Goal: Find specific page/section: Find specific page/section

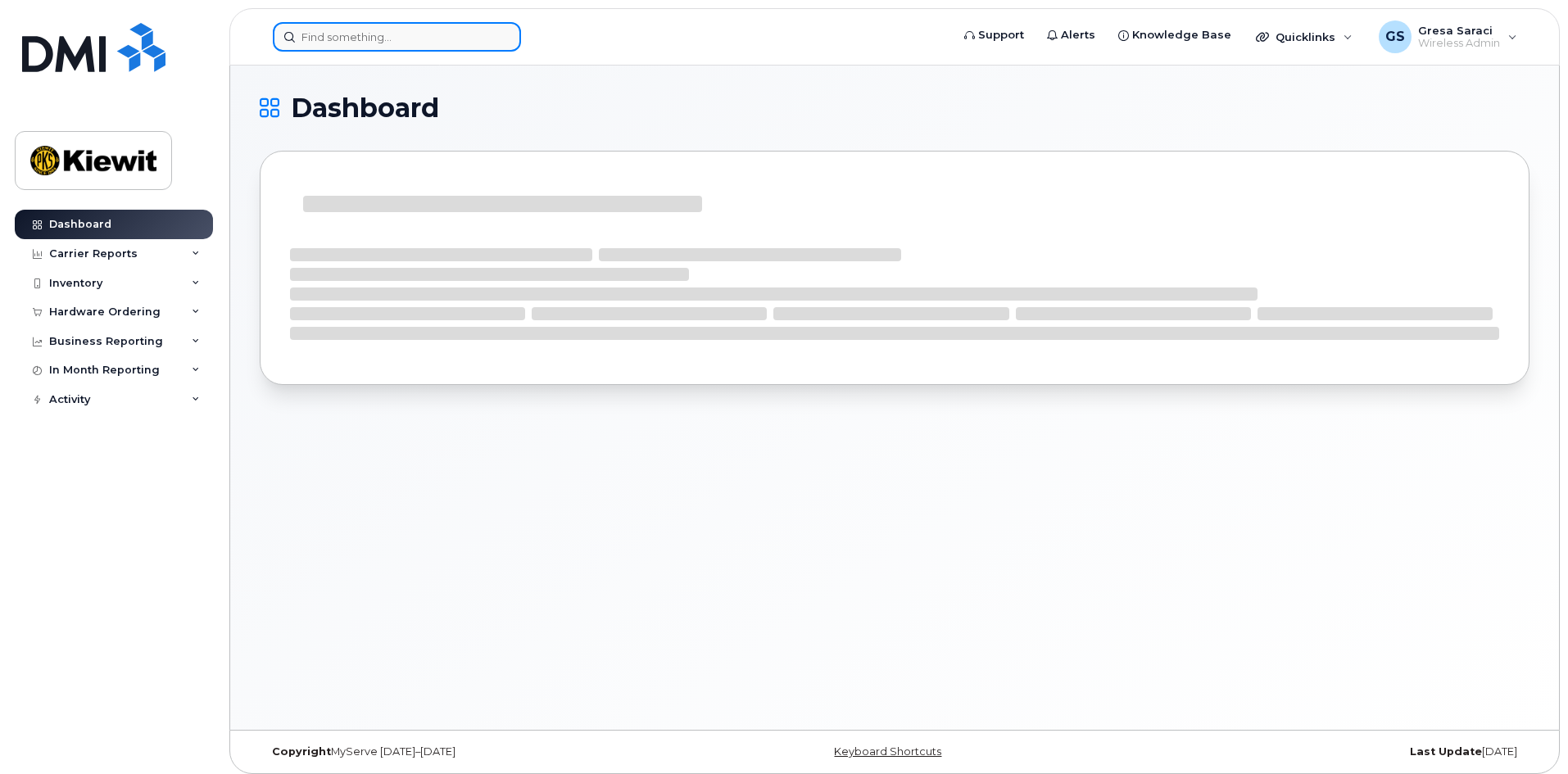
click at [354, 39] on input at bounding box center [397, 37] width 248 height 30
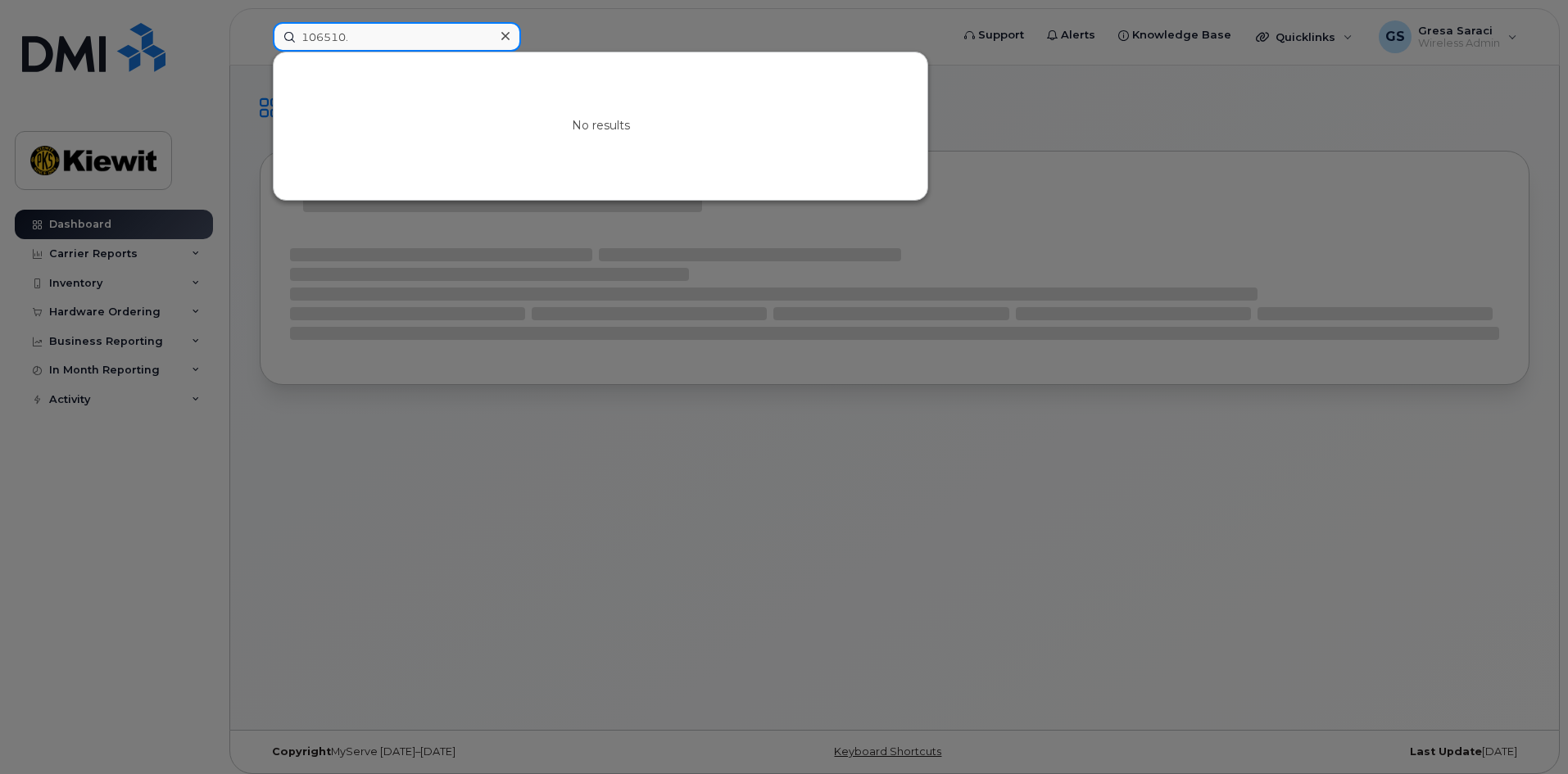
type input "106510."
click at [337, 515] on div at bounding box center [784, 387] width 1568 height 774
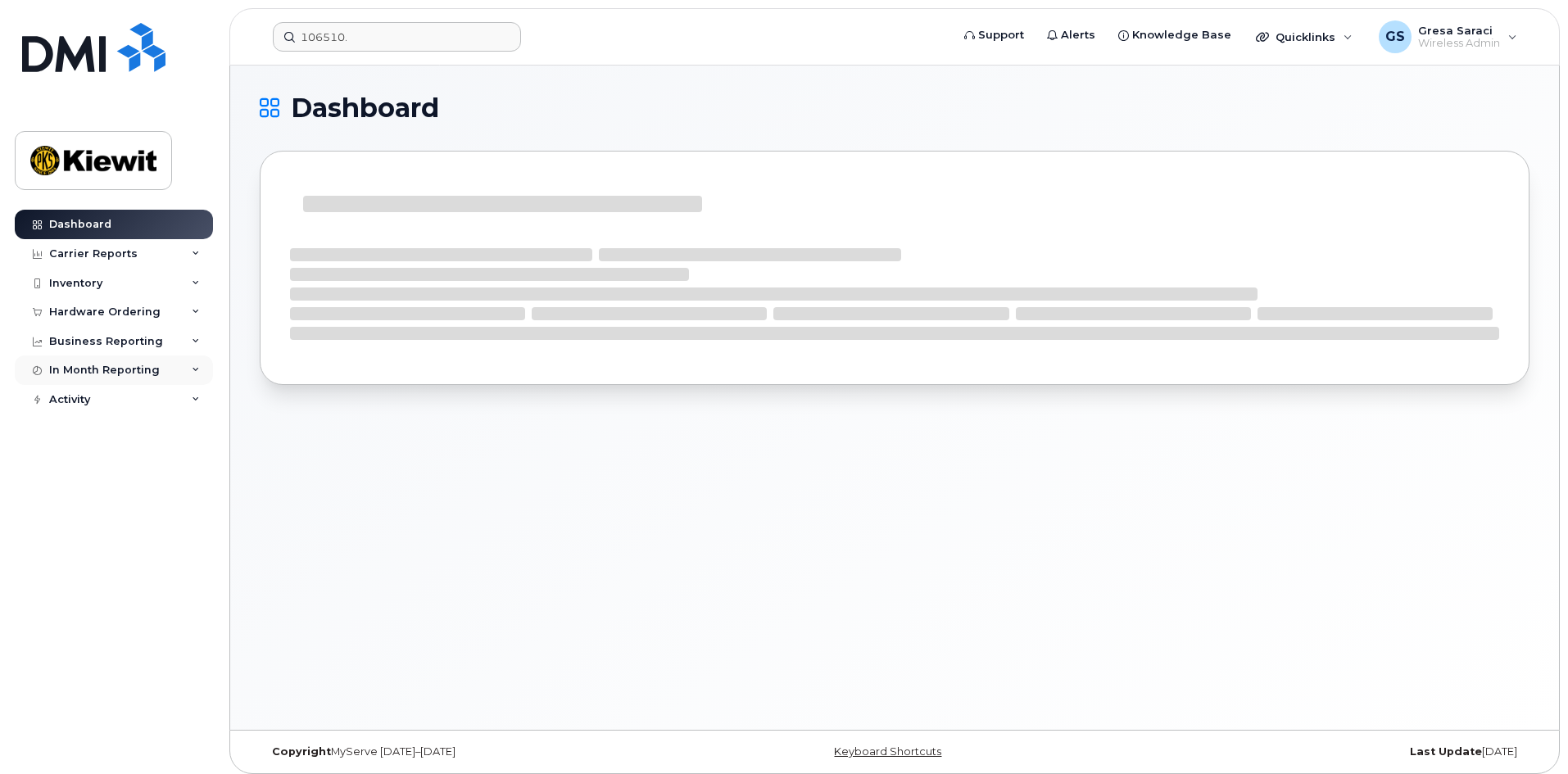
click at [128, 364] on div "In Month Reporting" at bounding box center [104, 371] width 111 height 13
click at [144, 338] on div "Business Reporting" at bounding box center [106, 342] width 114 height 13
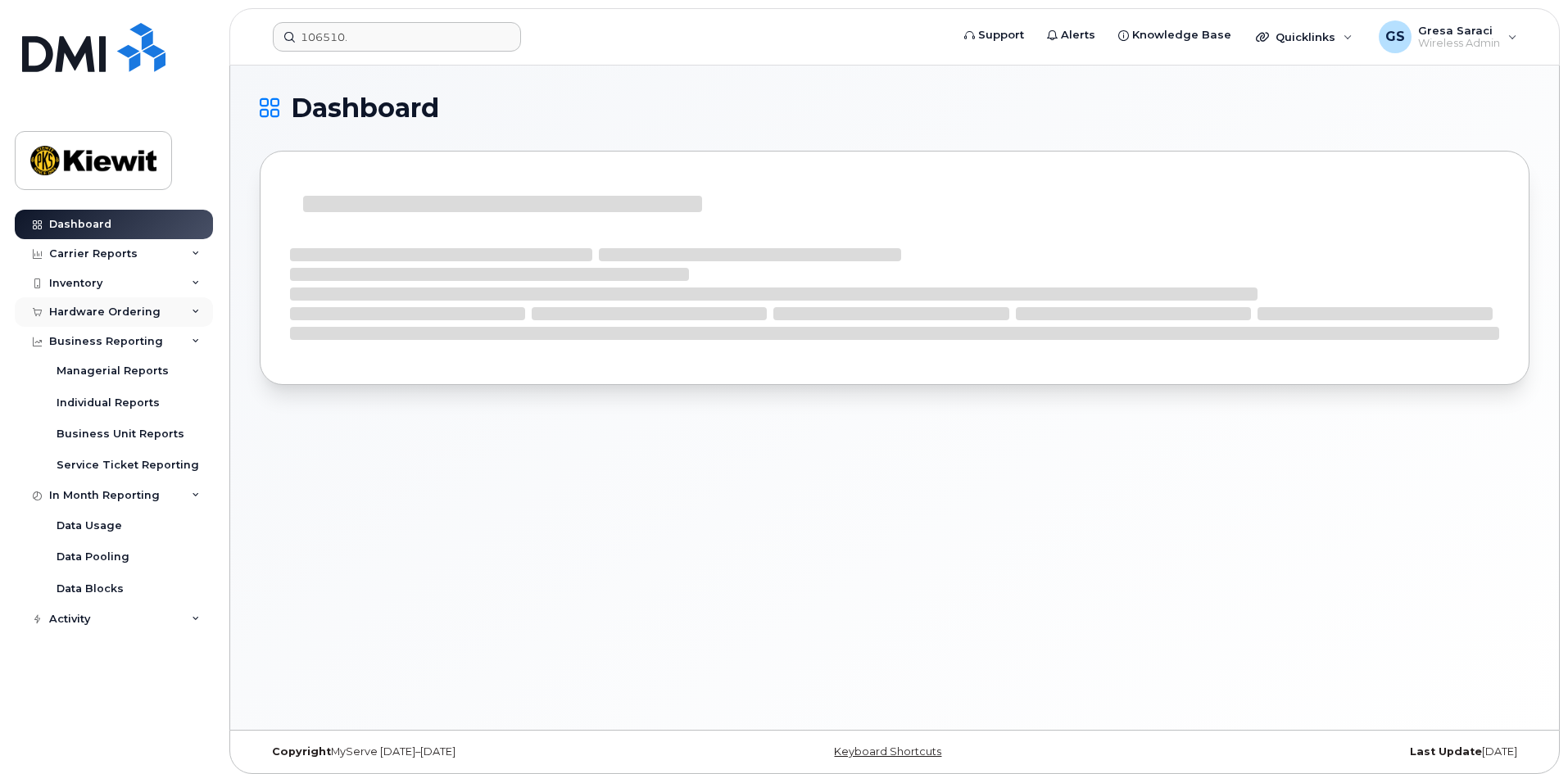
click at [159, 307] on div "Hardware Ordering" at bounding box center [114, 312] width 198 height 30
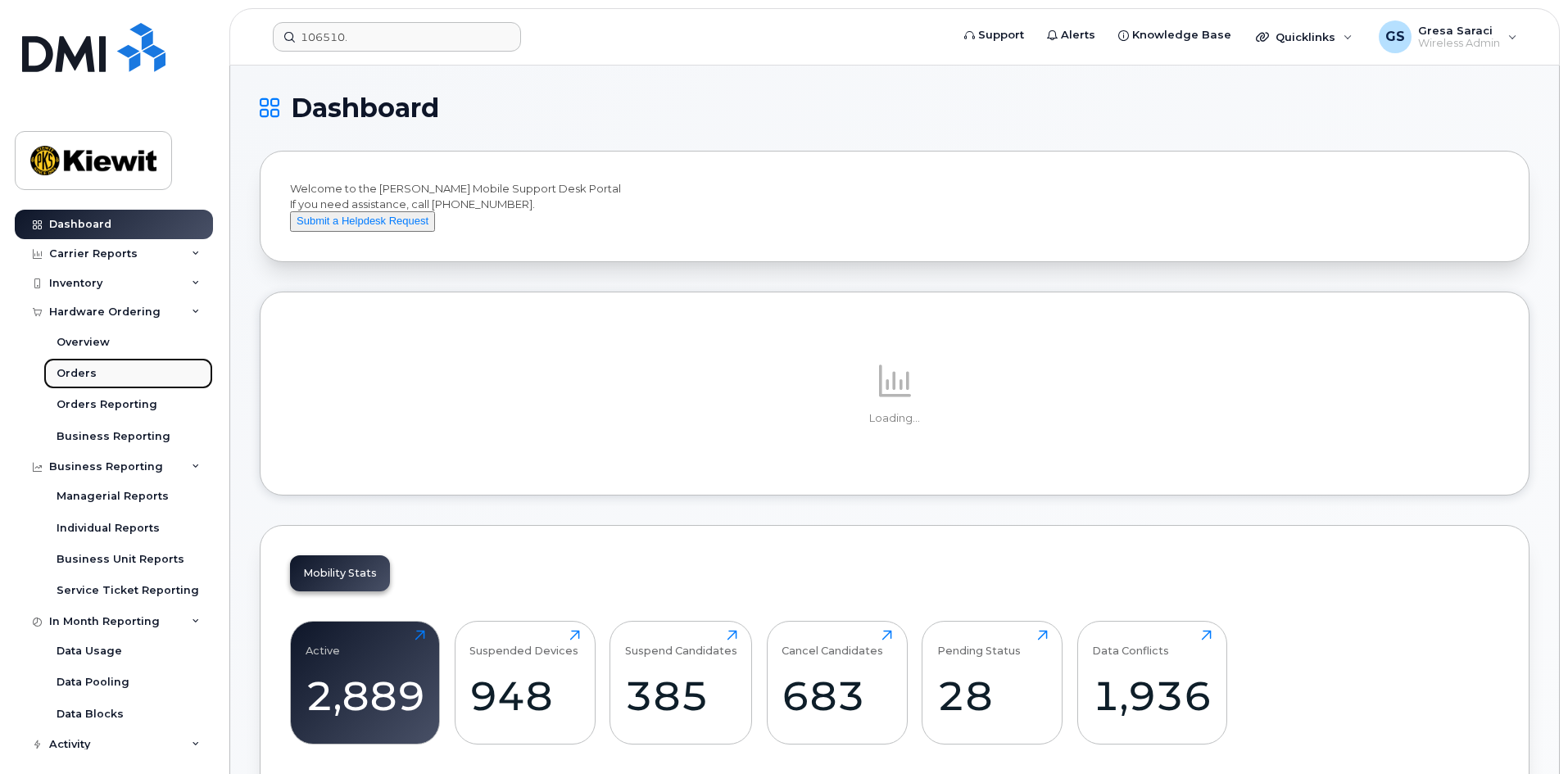
click at [75, 369] on div "Orders" at bounding box center [77, 373] width 40 height 14
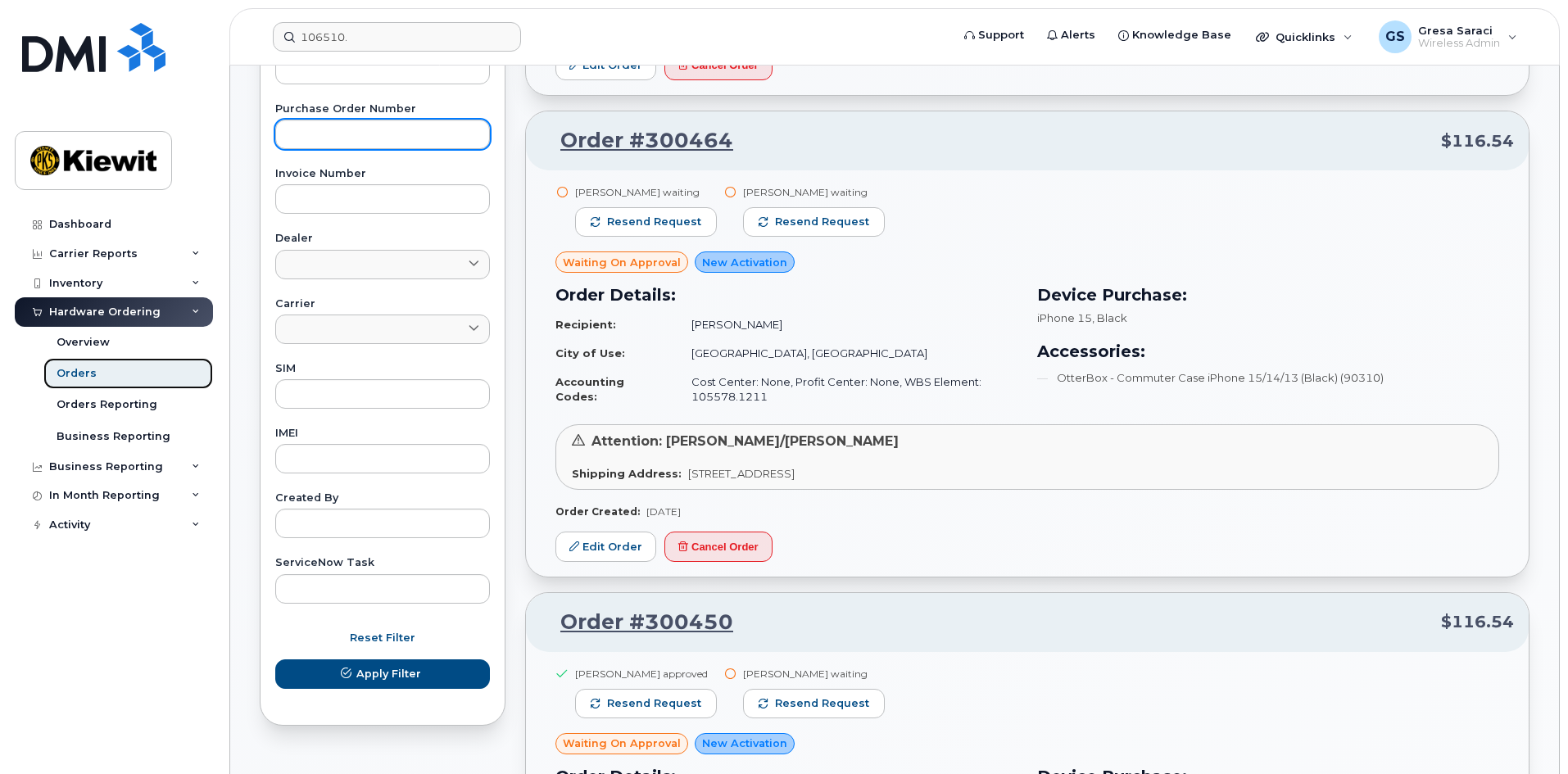
scroll to position [573, 0]
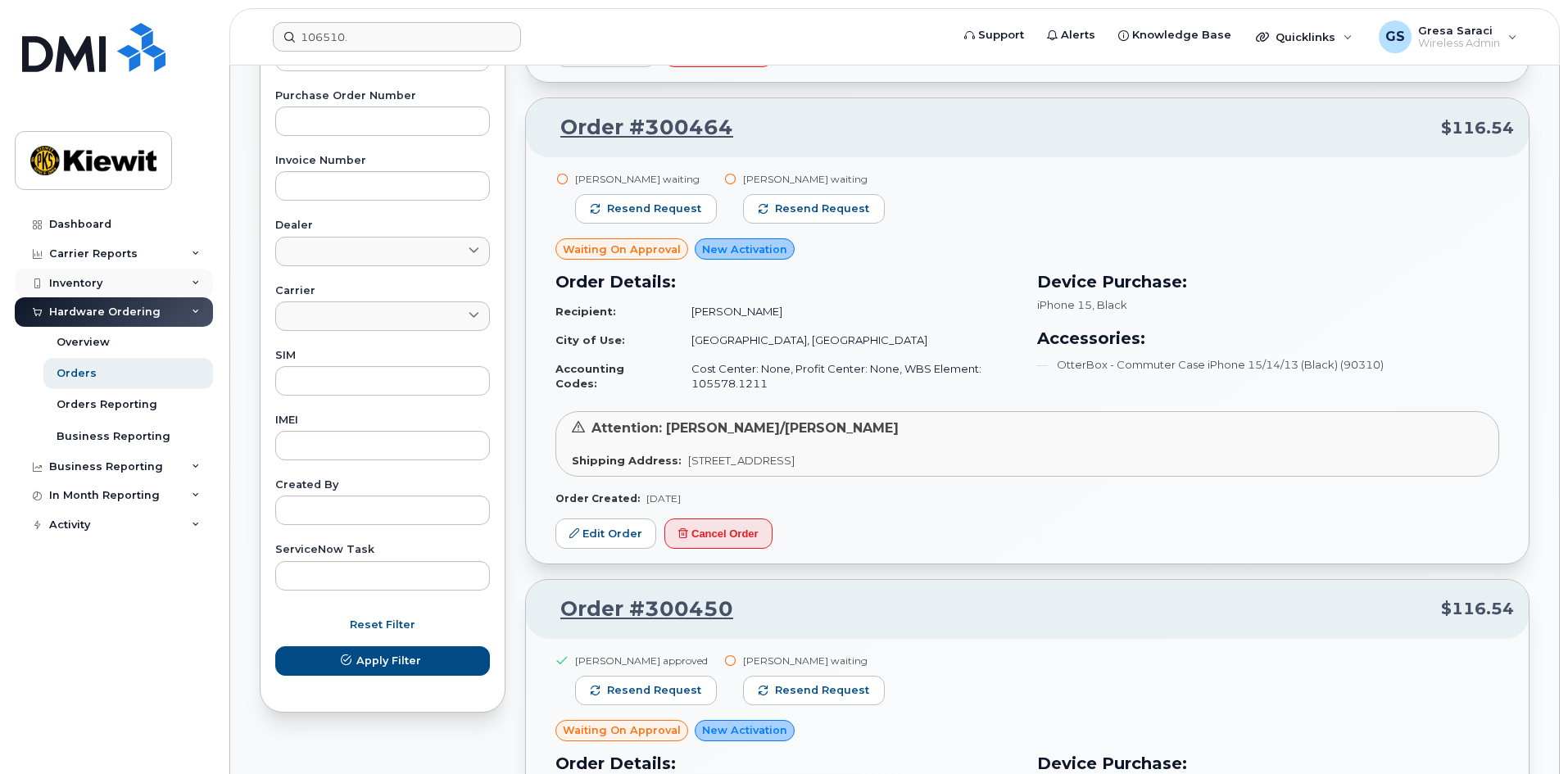
click at [107, 275] on div "Inventory" at bounding box center [114, 283] width 198 height 30
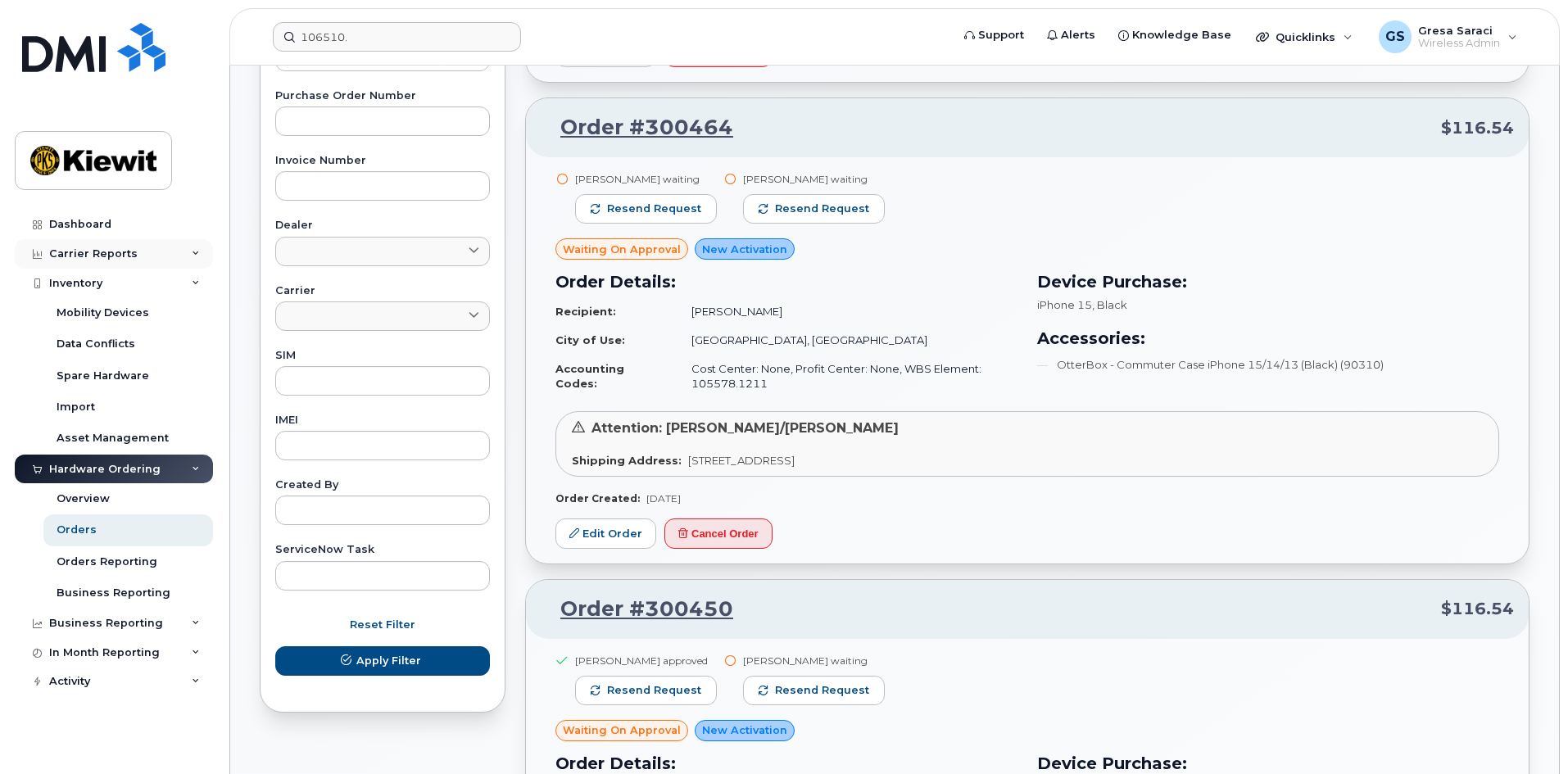
click at [110, 247] on div "Carrier Reports" at bounding box center [93, 254] width 89 height 13
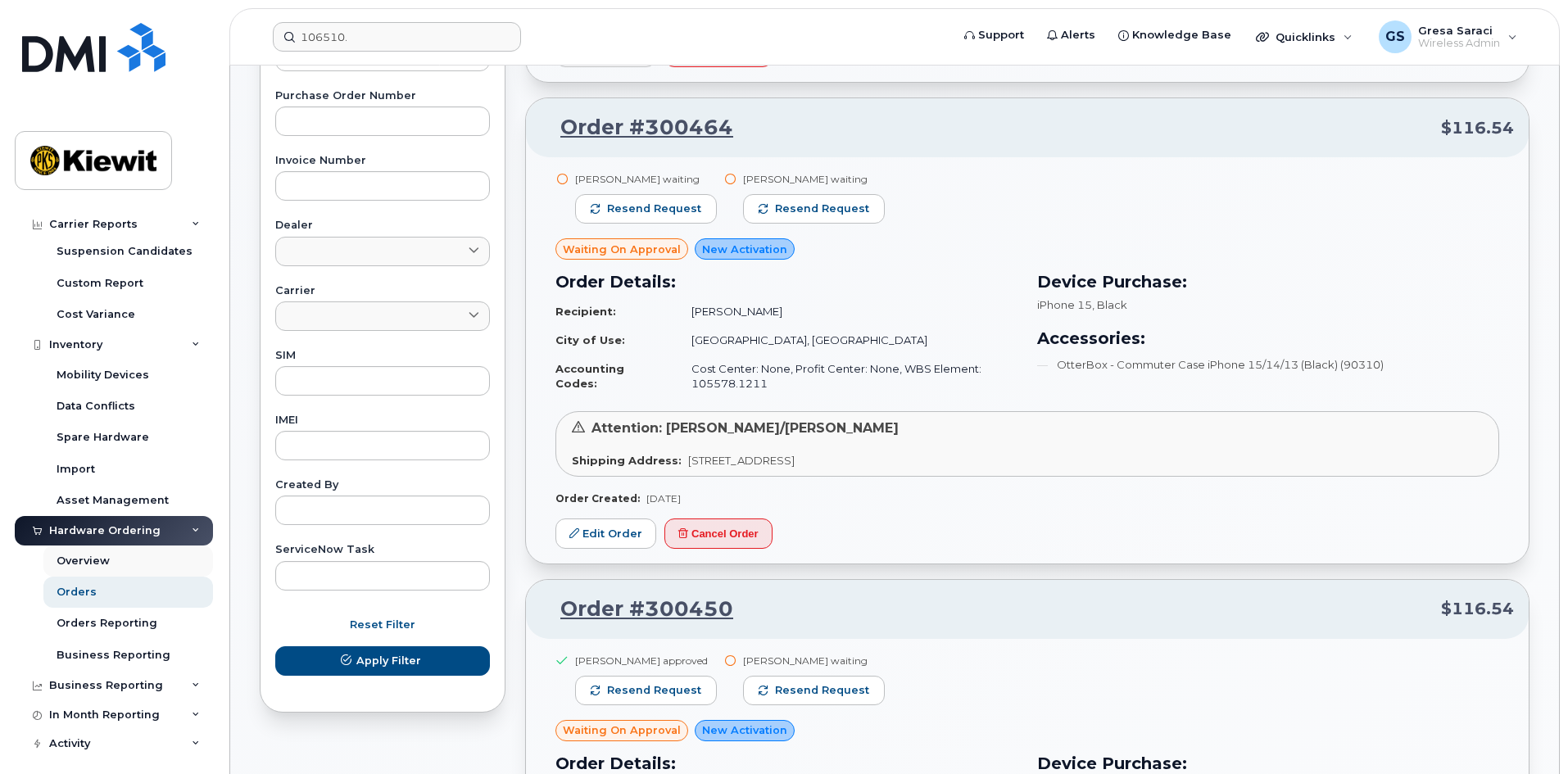
scroll to position [353, 0]
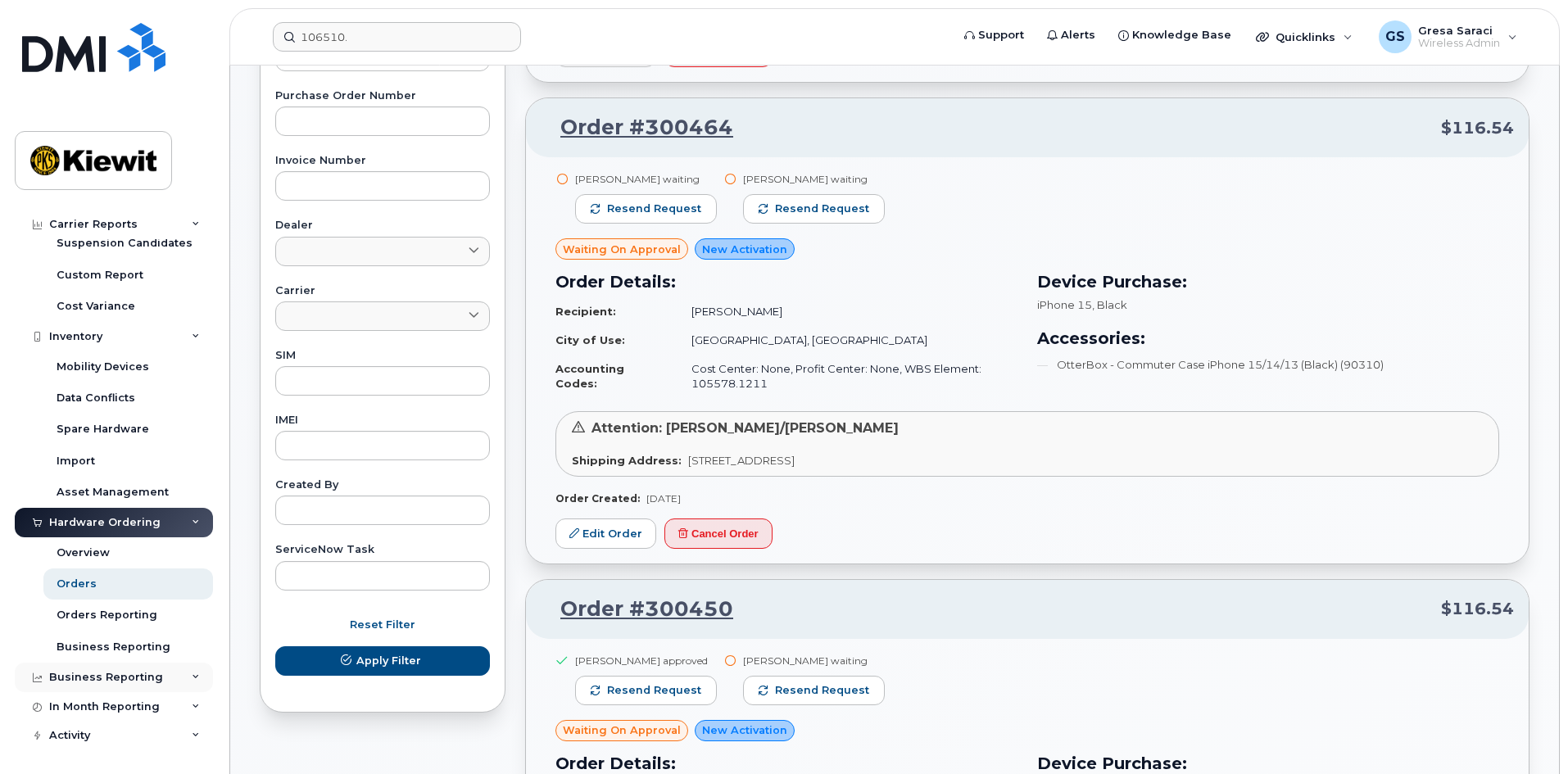
click at [118, 671] on div "Business Reporting" at bounding box center [106, 677] width 114 height 13
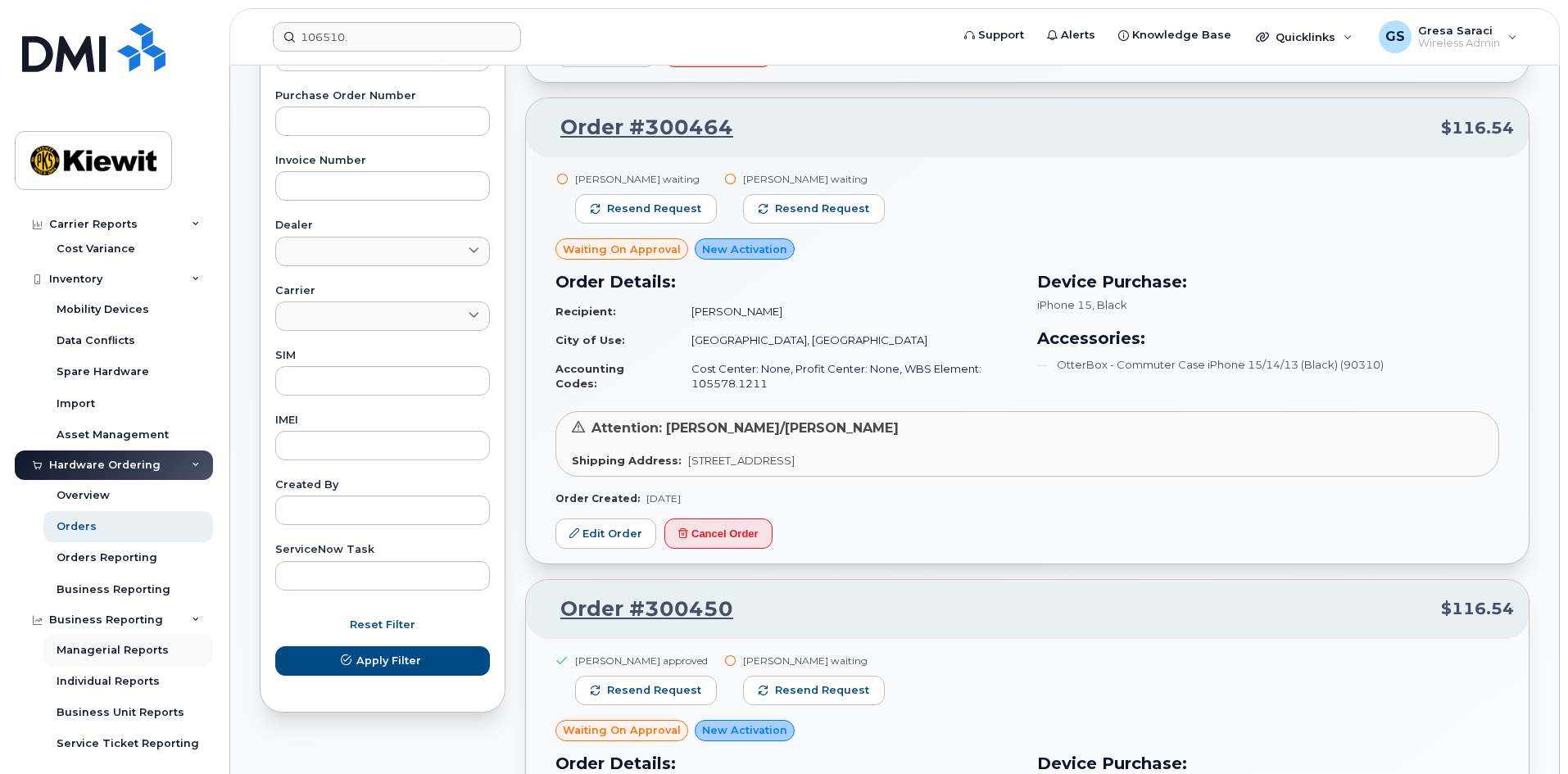
scroll to position [478, 0]
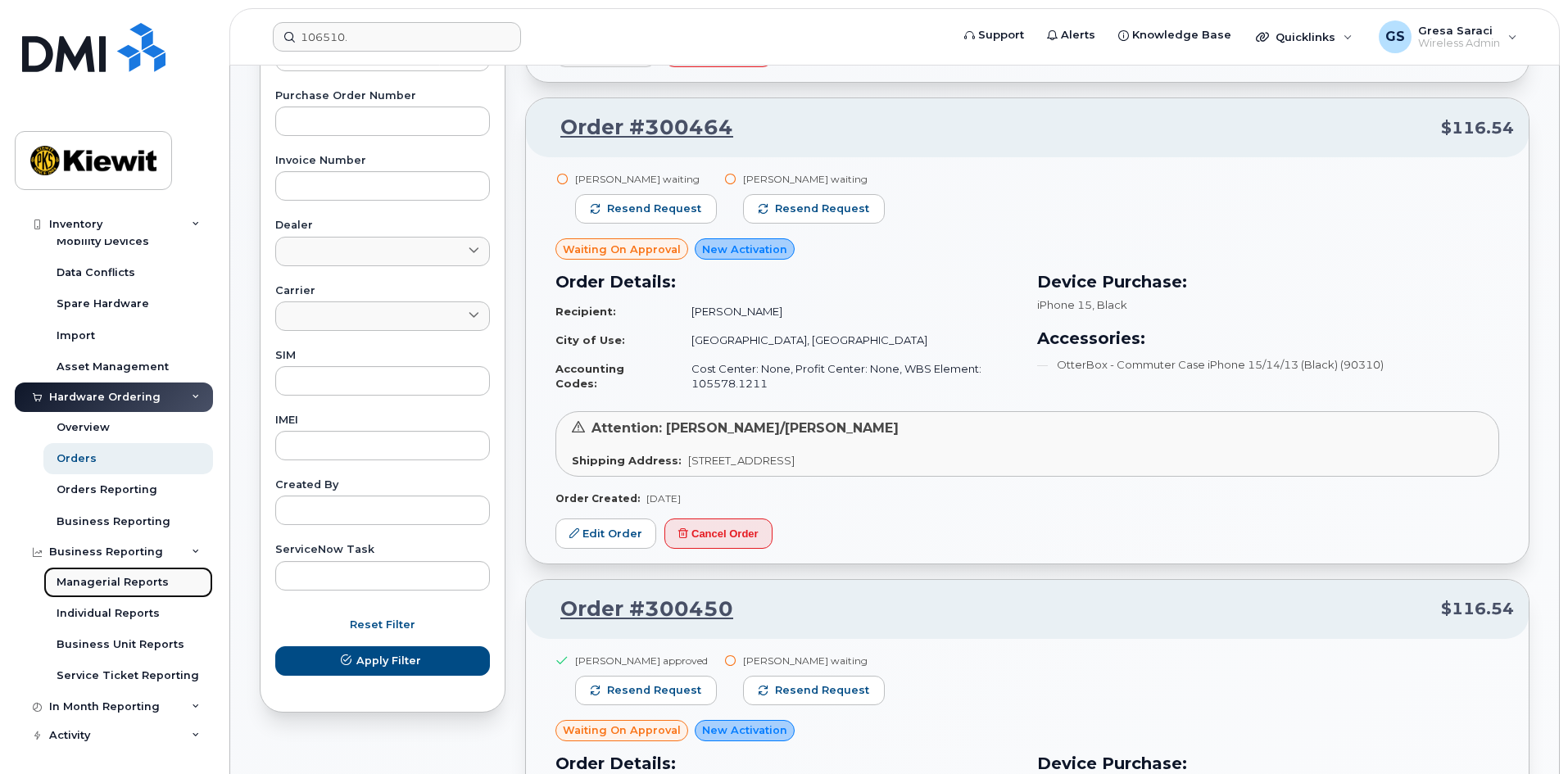
click at [146, 579] on div "Managerial Reports" at bounding box center [113, 581] width 112 height 14
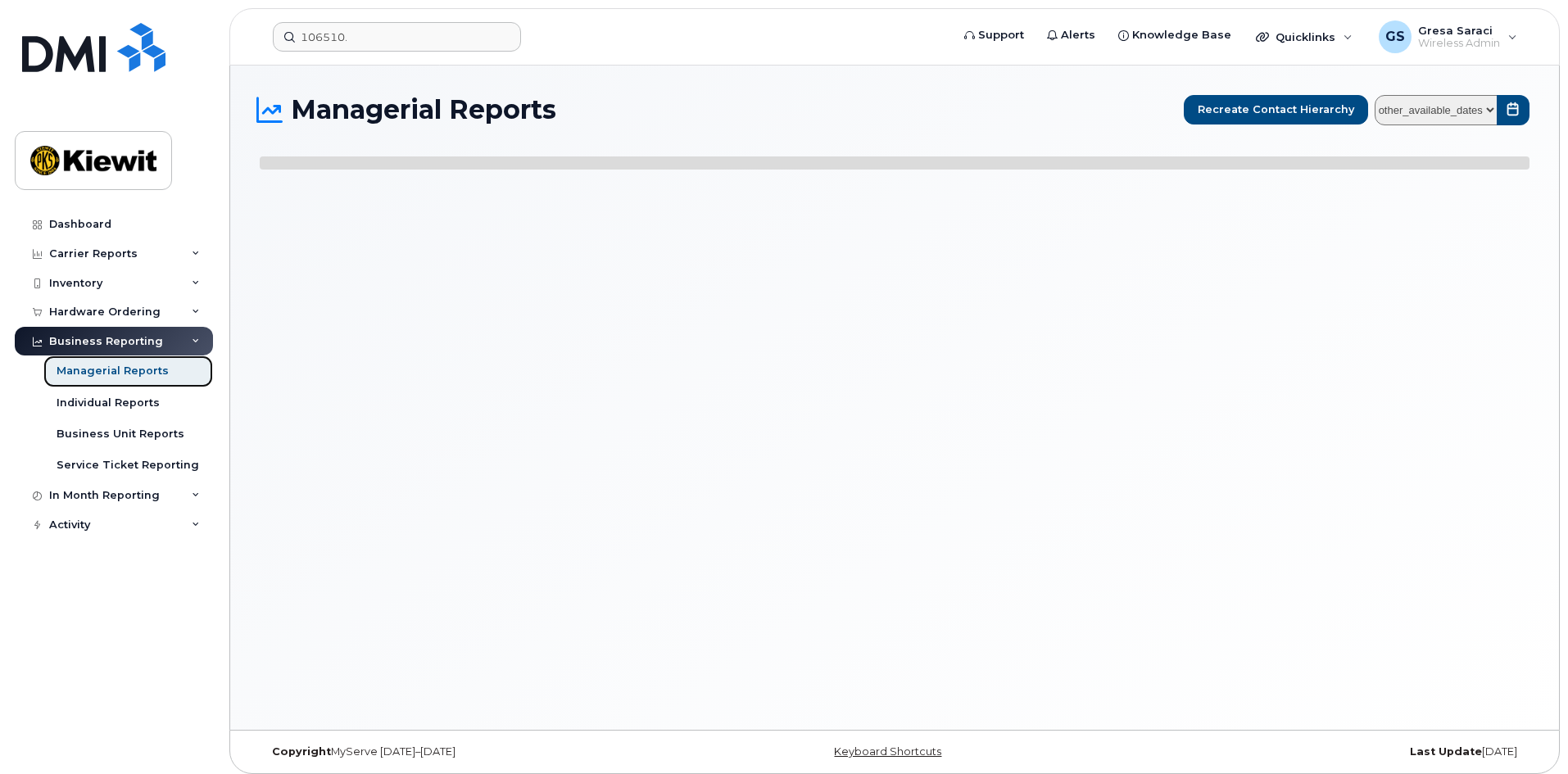
select select
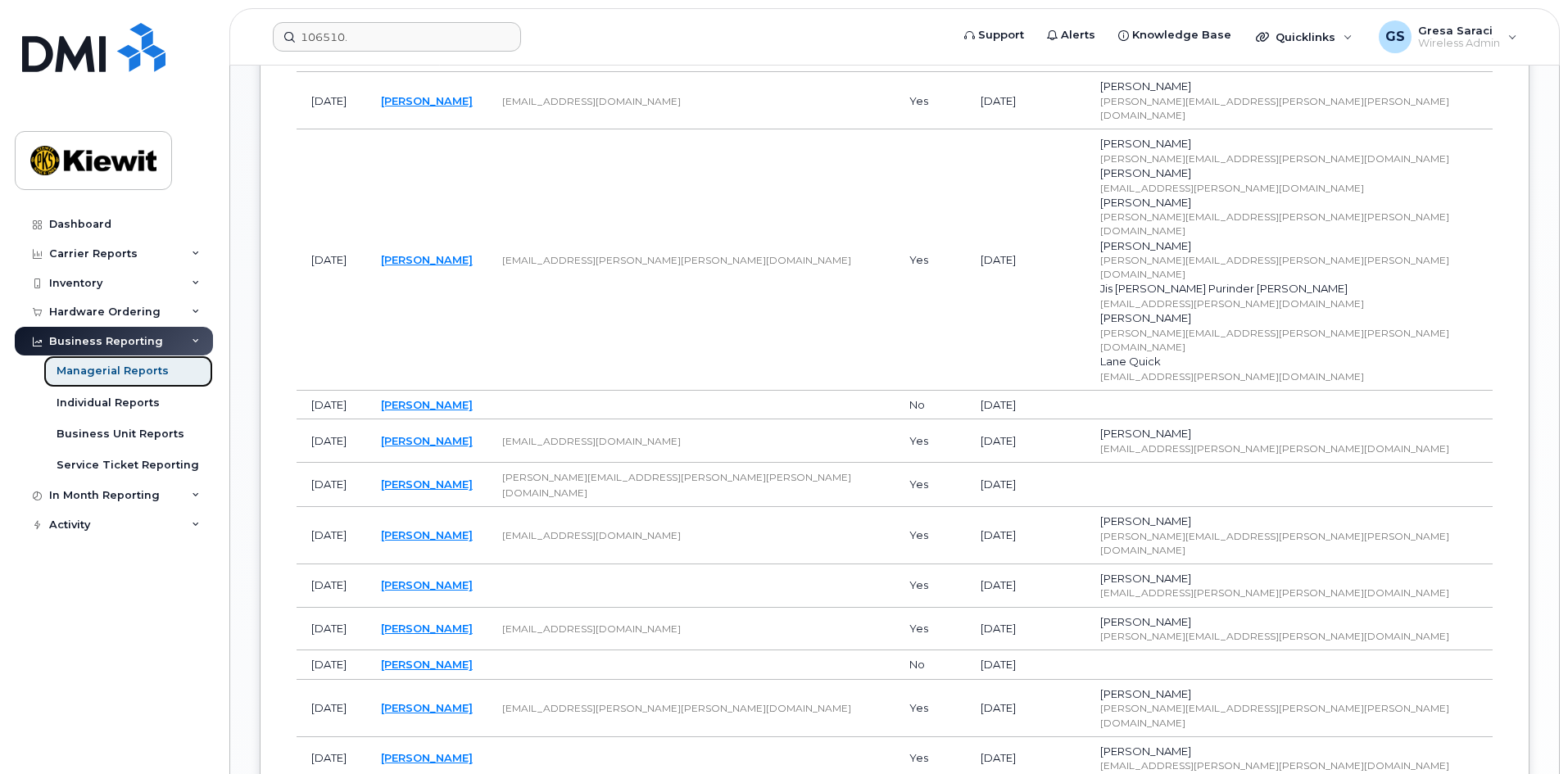
scroll to position [982, 0]
click at [144, 519] on div "Activity" at bounding box center [114, 525] width 198 height 30
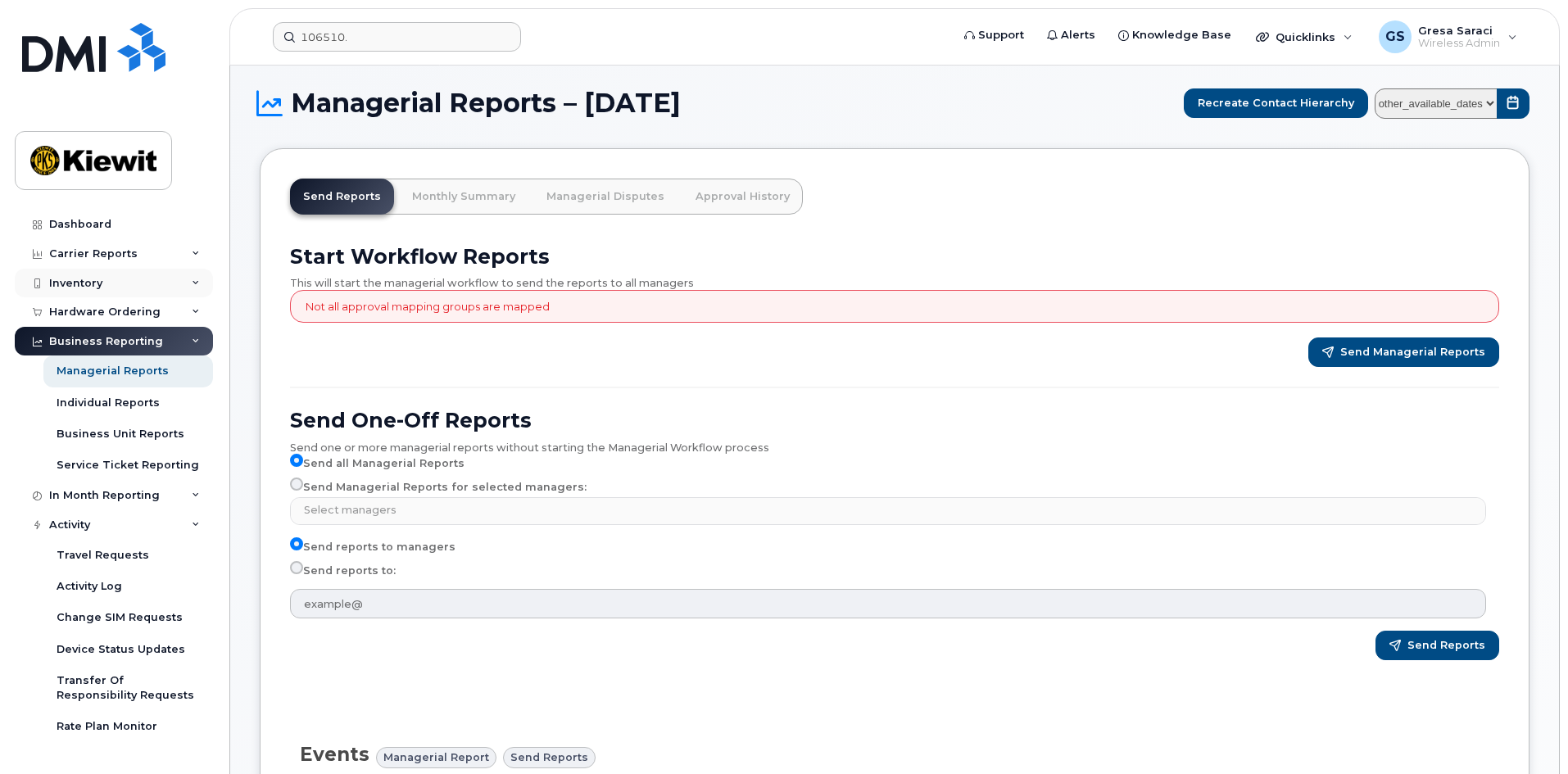
scroll to position [0, 0]
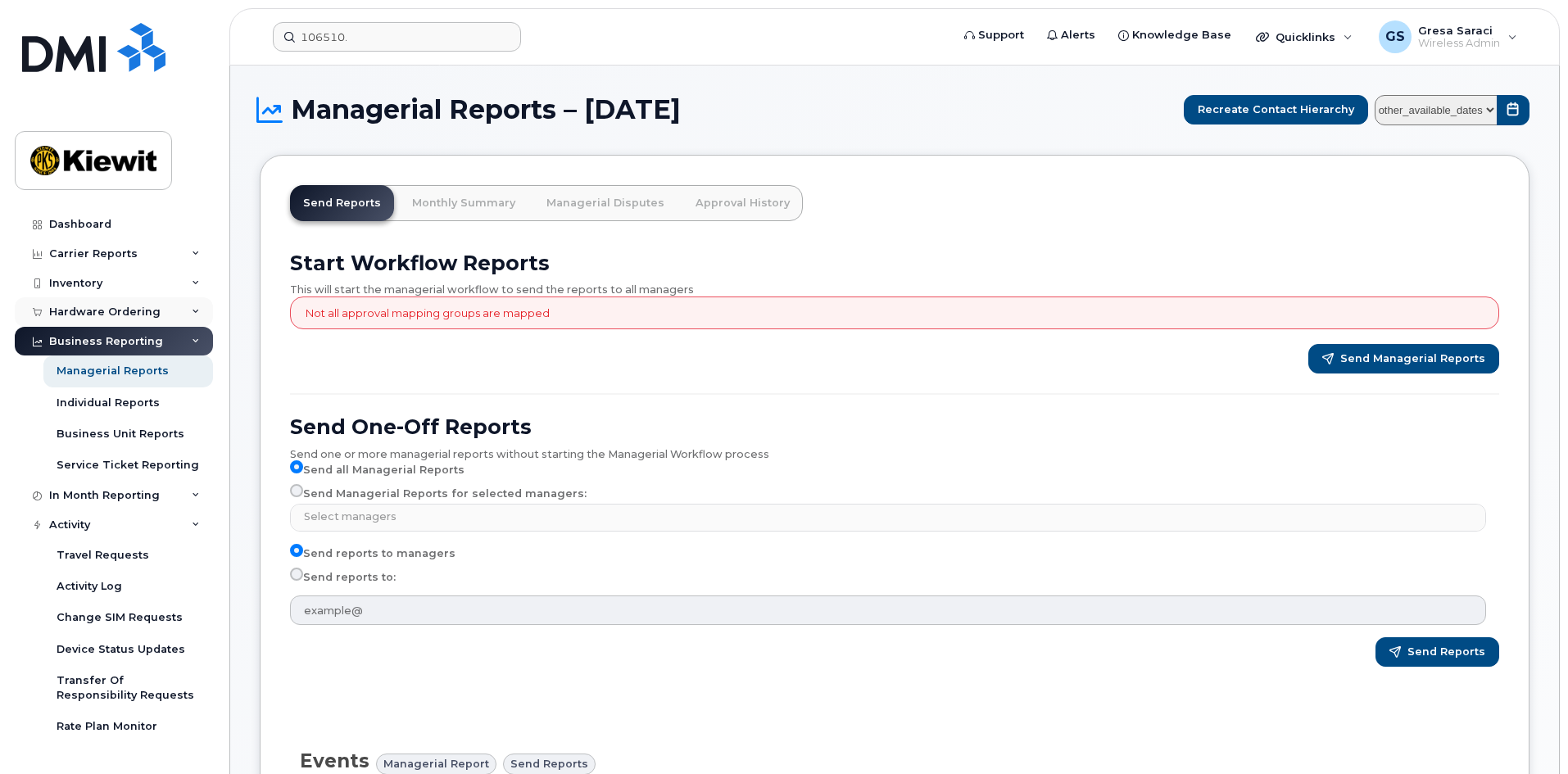
click at [141, 305] on div "Hardware Ordering" at bounding box center [105, 312] width 112 height 13
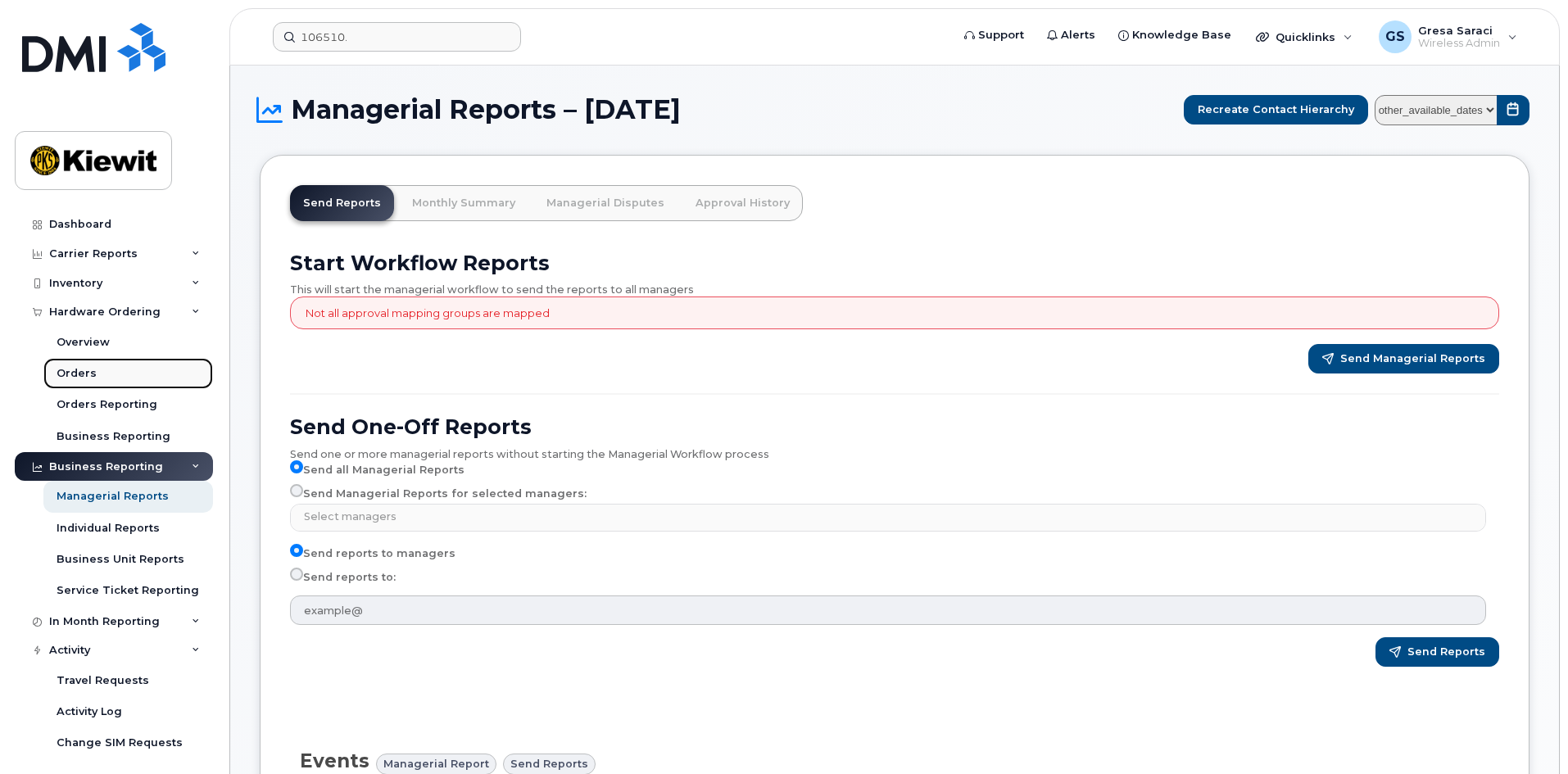
click at [79, 368] on div "Orders" at bounding box center [77, 373] width 40 height 14
